Goal: Transaction & Acquisition: Purchase product/service

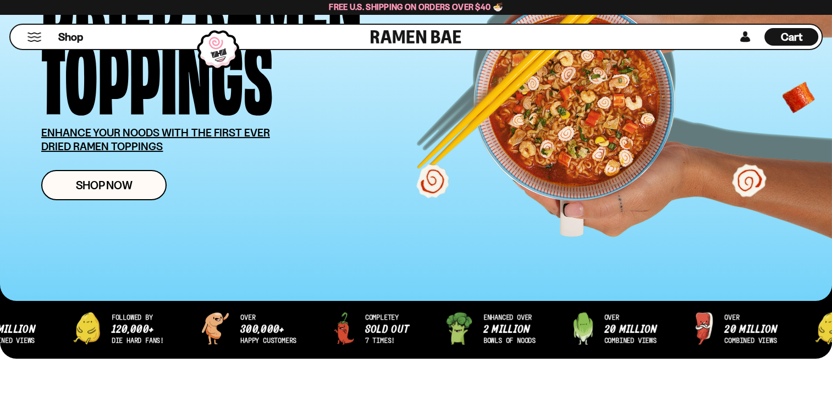
scroll to position [171, 0]
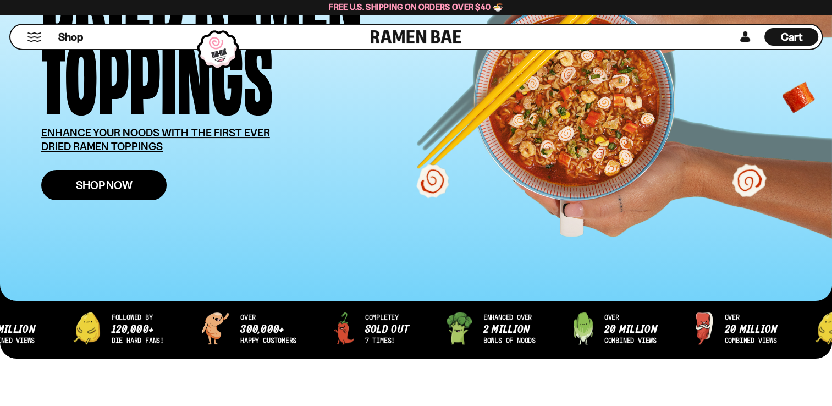
click at [154, 183] on link "Shop Now" at bounding box center [103, 185] width 125 height 30
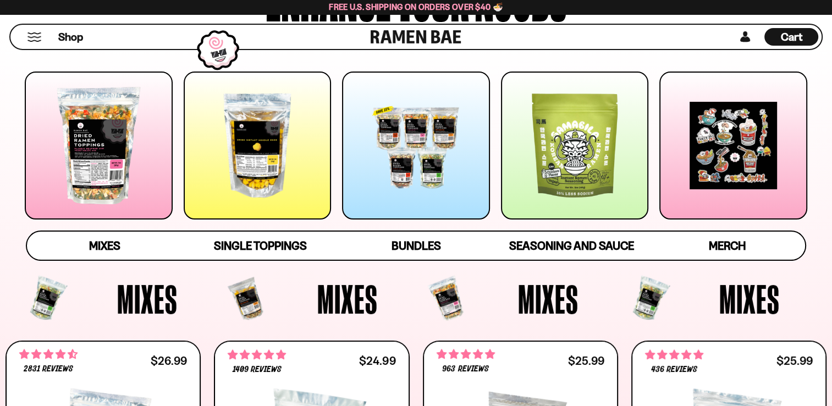
scroll to position [153, 0]
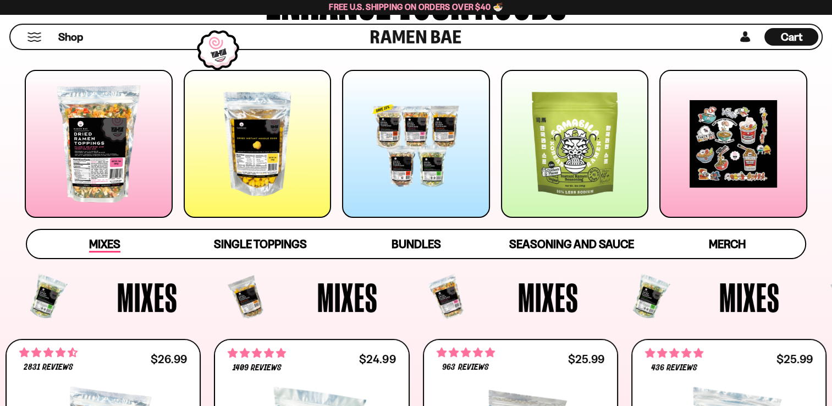
click at [100, 250] on span "Mixes" at bounding box center [104, 244] width 31 height 15
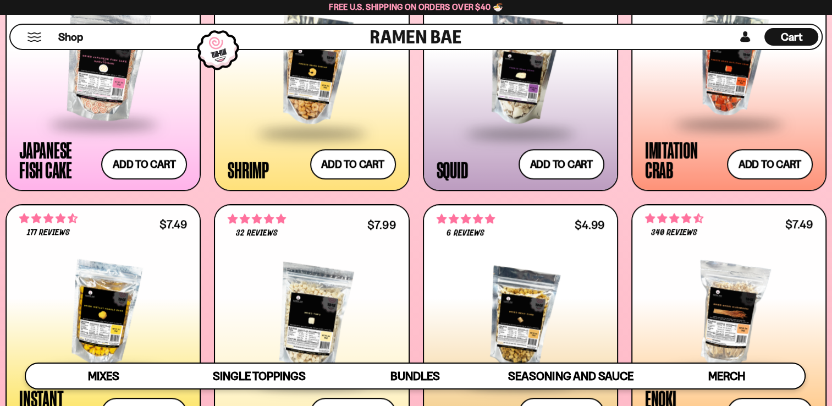
scroll to position [1111, 0]
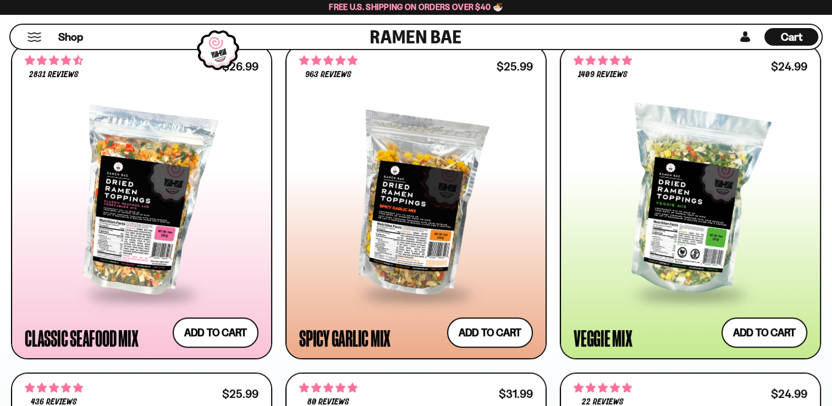
scroll to position [644, 0]
